Goal: Information Seeking & Learning: Learn about a topic

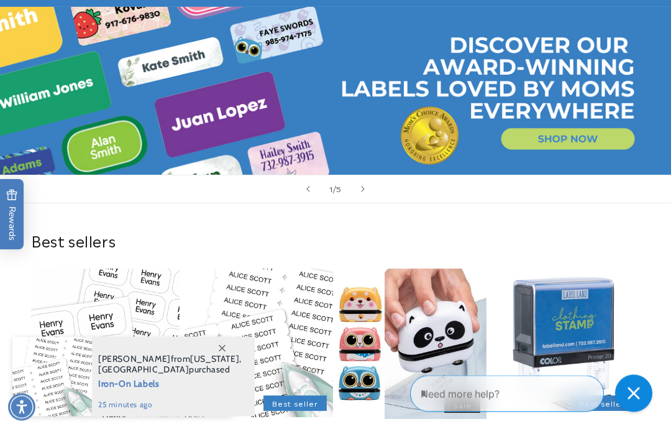
scroll to position [158, 0]
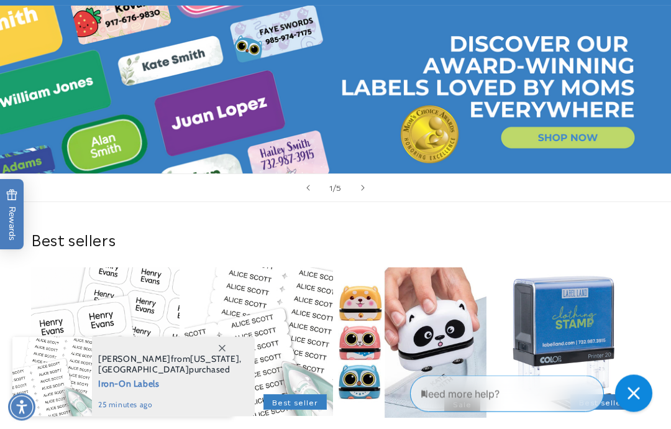
click at [226, 359] on span at bounding box center [222, 348] width 22 height 22
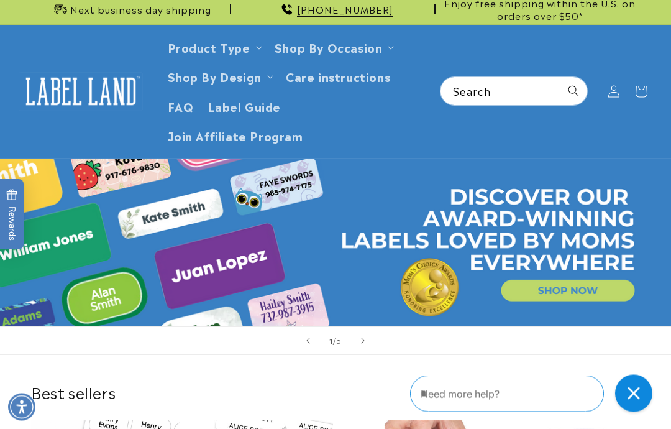
scroll to position [0, 0]
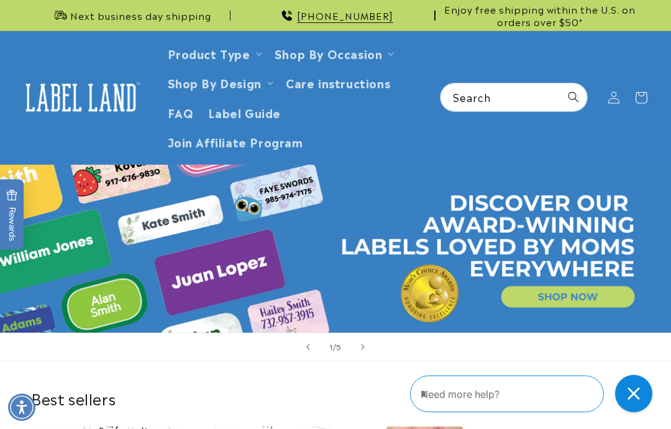
click at [365, 82] on span "Care instructions" at bounding box center [338, 82] width 104 height 14
click at [232, 59] on link "Product Type" at bounding box center [209, 53] width 83 height 17
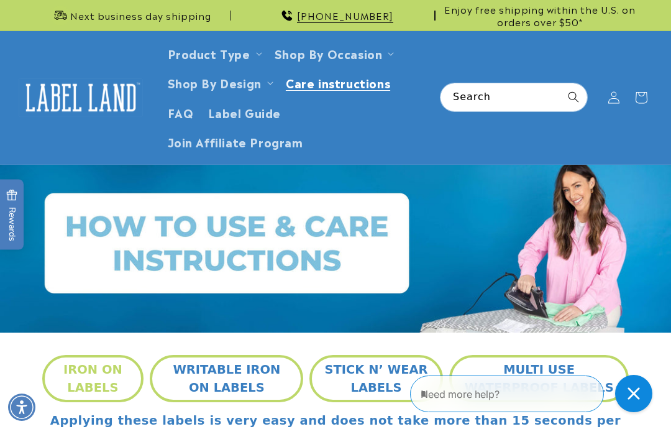
click at [255, 110] on span "Label Guide" at bounding box center [244, 112] width 73 height 14
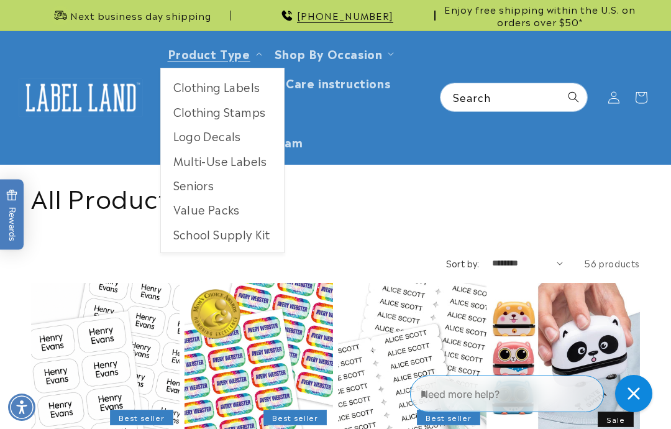
click at [253, 89] on link "Clothing Labels" at bounding box center [222, 87] width 123 height 24
click at [207, 179] on link "Seniors" at bounding box center [222, 185] width 123 height 24
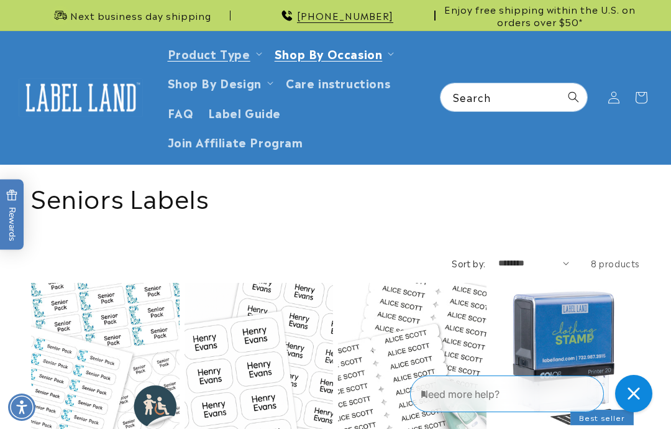
click at [357, 54] on span "Shop By Occasion" at bounding box center [329, 53] width 108 height 14
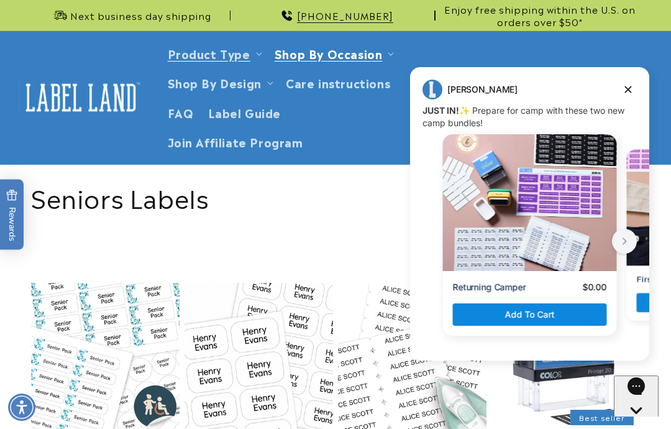
click at [350, 54] on span "Shop By Occasion" at bounding box center [329, 53] width 108 height 14
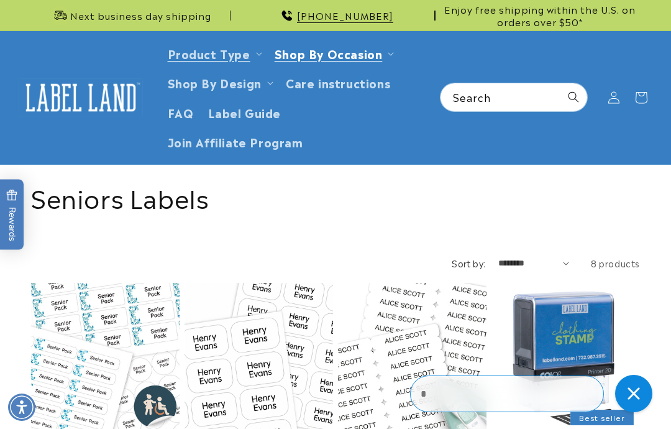
click at [631, 91] on icon at bounding box center [640, 97] width 27 height 27
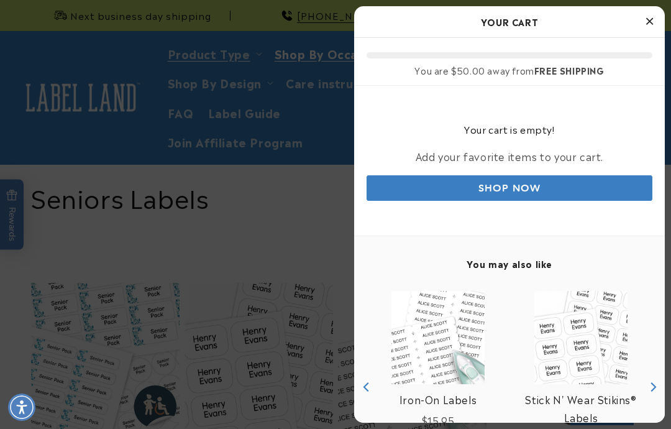
click at [648, 22] on icon "Close Cart" at bounding box center [649, 21] width 7 height 11
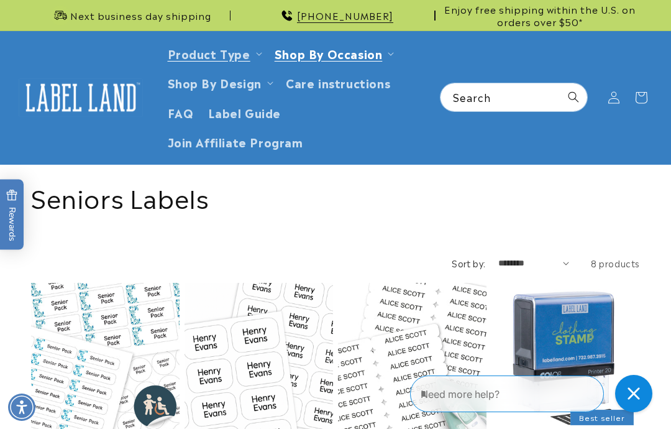
click at [360, 58] on ul "Camp Daycare School Seniors Household Purim Judaica" at bounding box center [333, 150] width 132 height 185
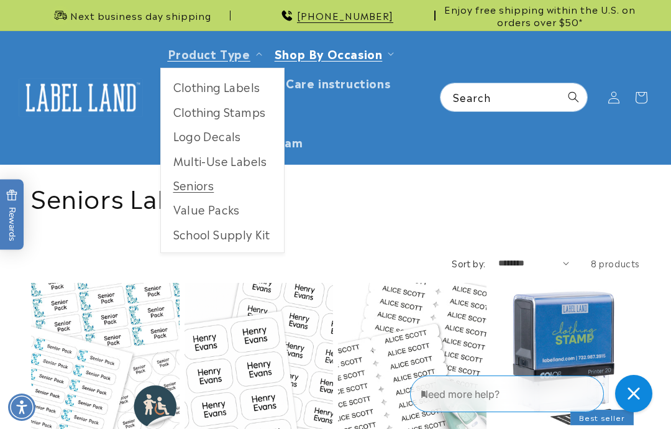
click at [258, 90] on link "Clothing Labels" at bounding box center [222, 87] width 123 height 24
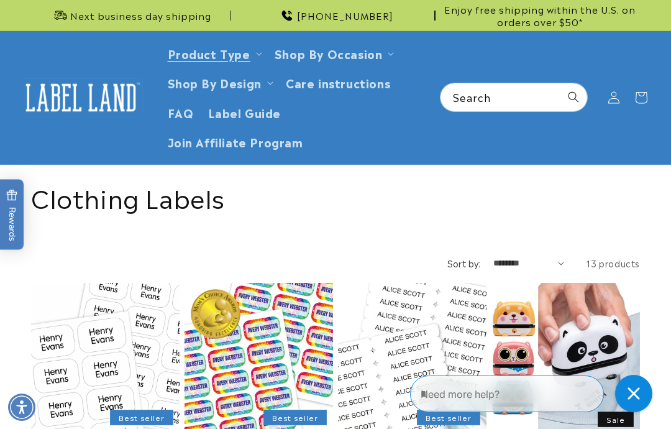
click at [355, 88] on span "Care instructions" at bounding box center [338, 82] width 104 height 14
